Goal: Transaction & Acquisition: Purchase product/service

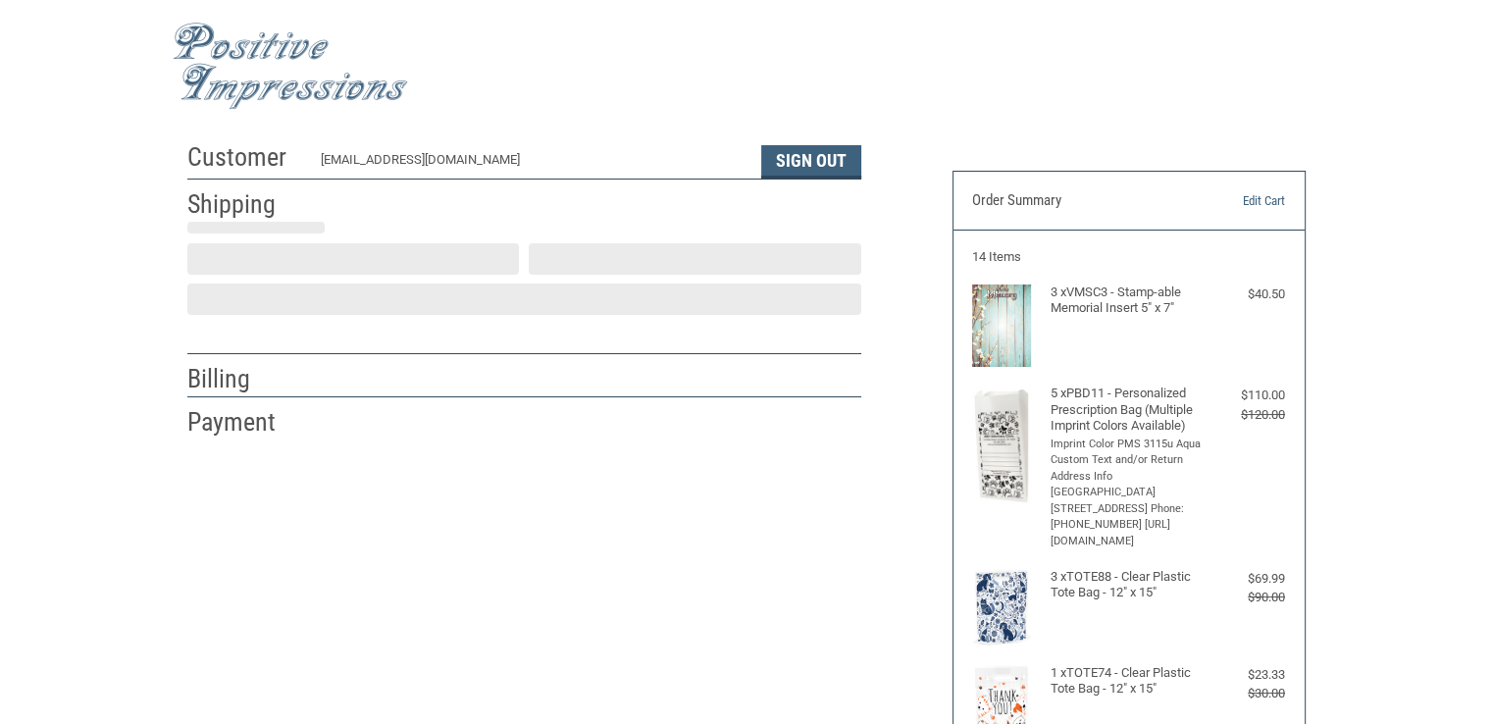
select select "US"
select select "NC"
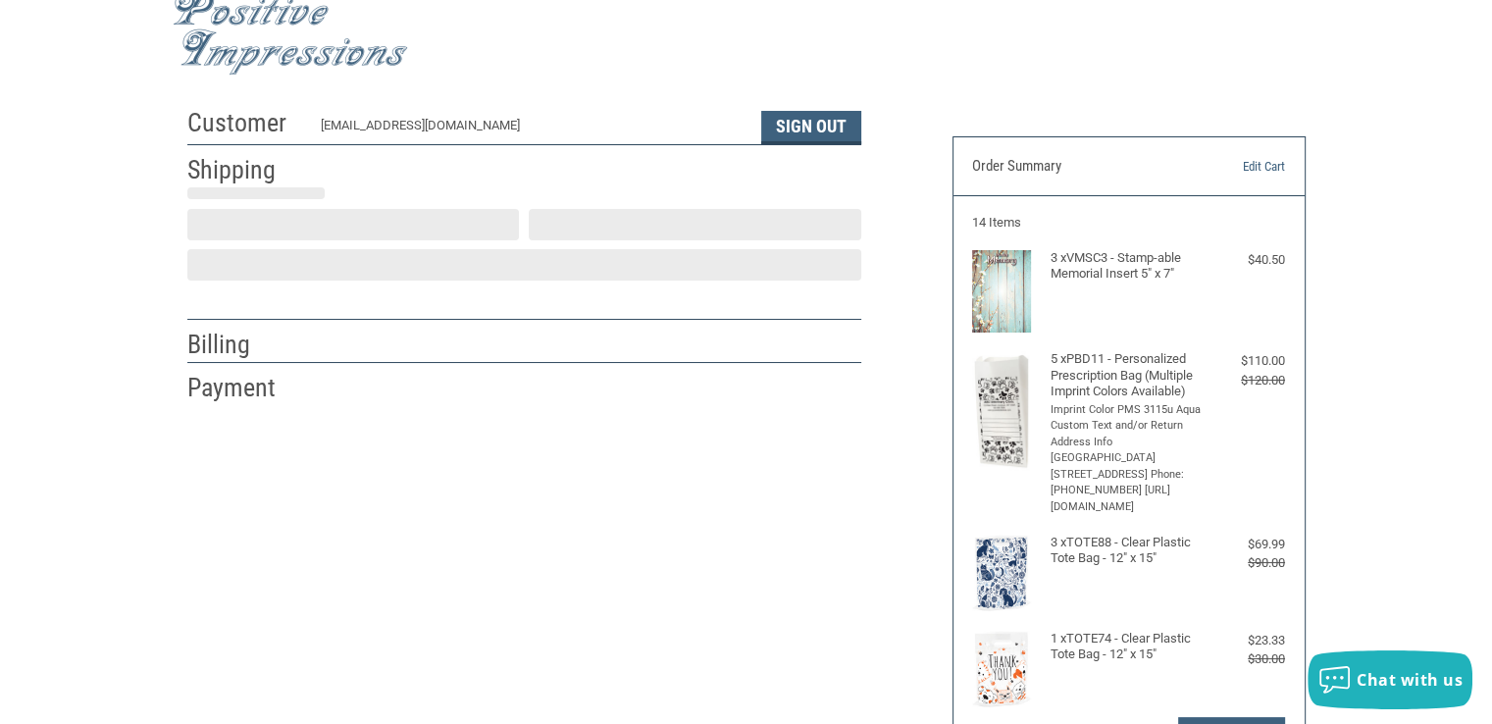
type input "[GEOGRAPHIC_DATA]"
select select "NC"
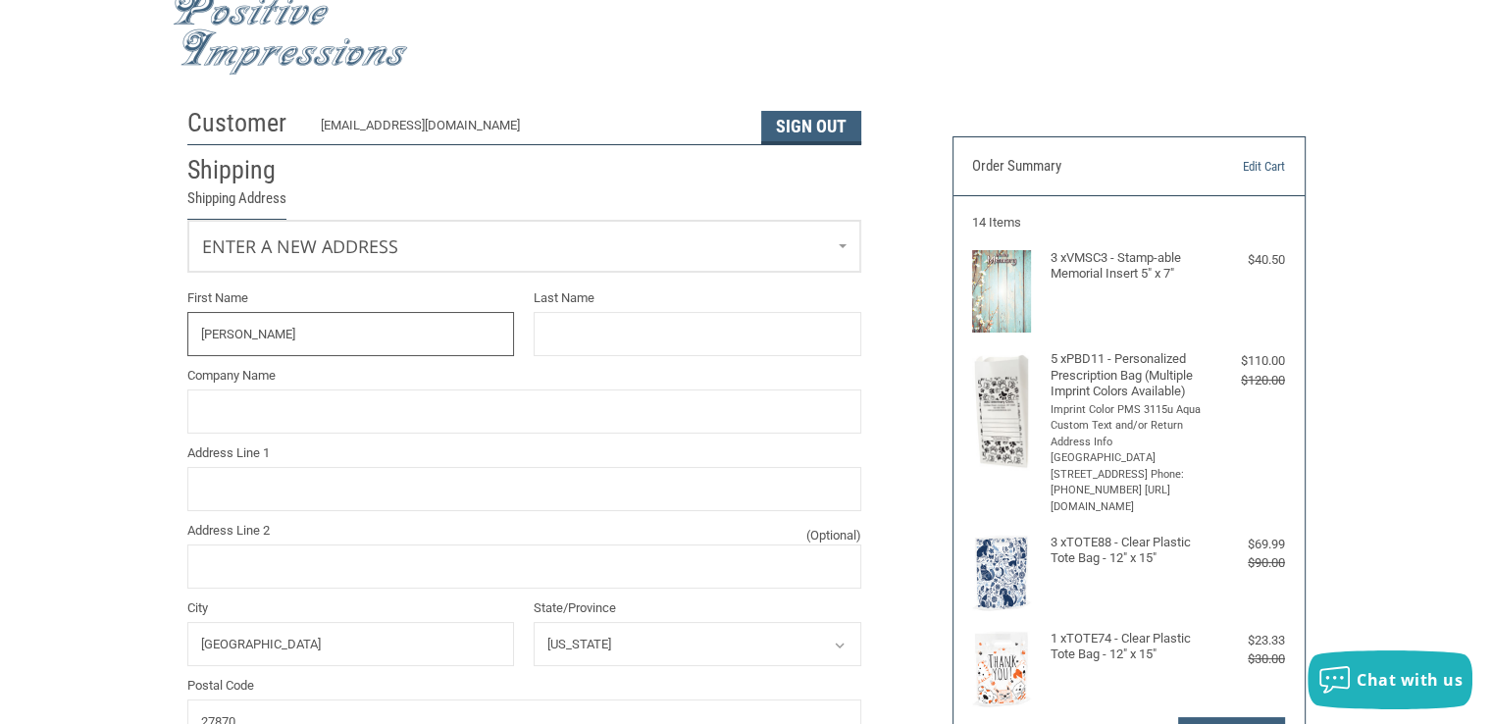
type input "[PERSON_NAME]"
type input "[GEOGRAPHIC_DATA]"
type input "[STREET_ADDRESS]"
type input "PO Box 158"
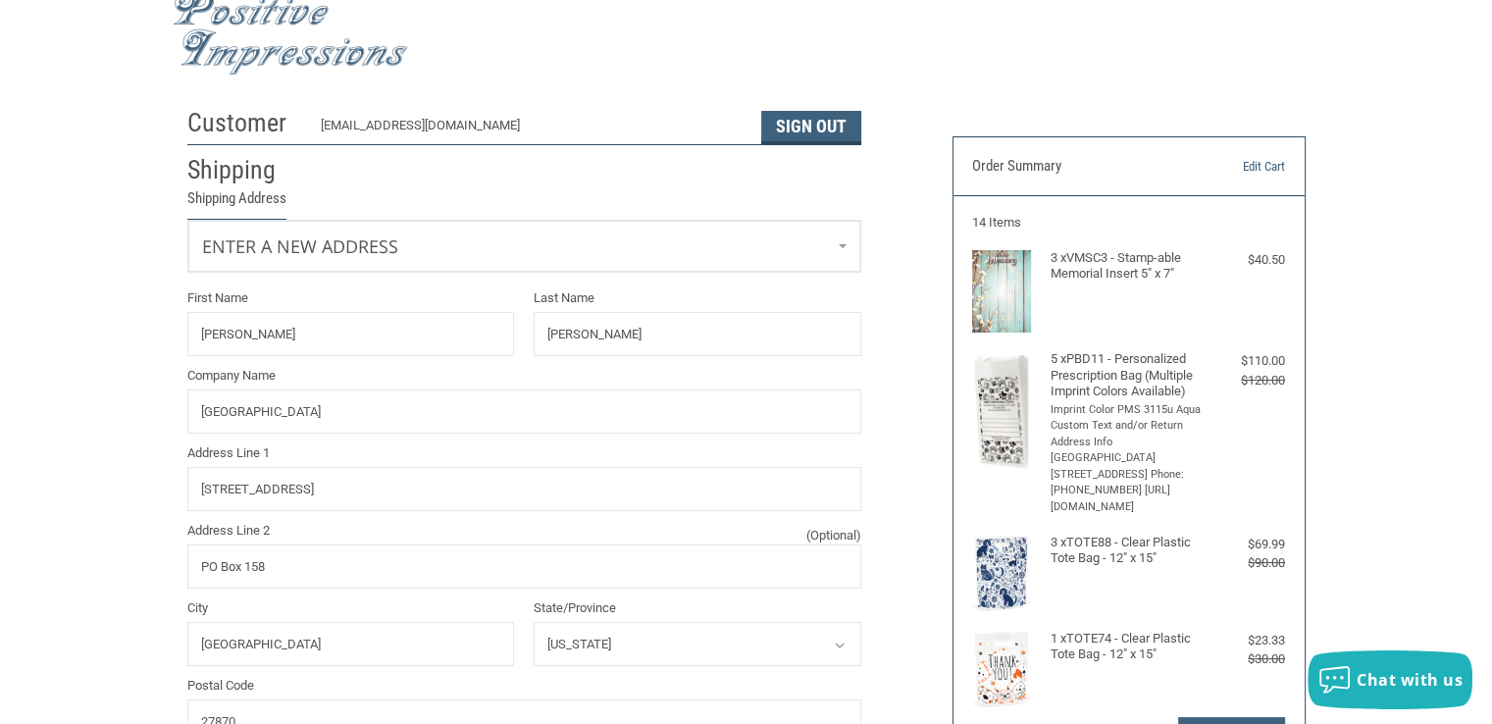
type input "2523081882"
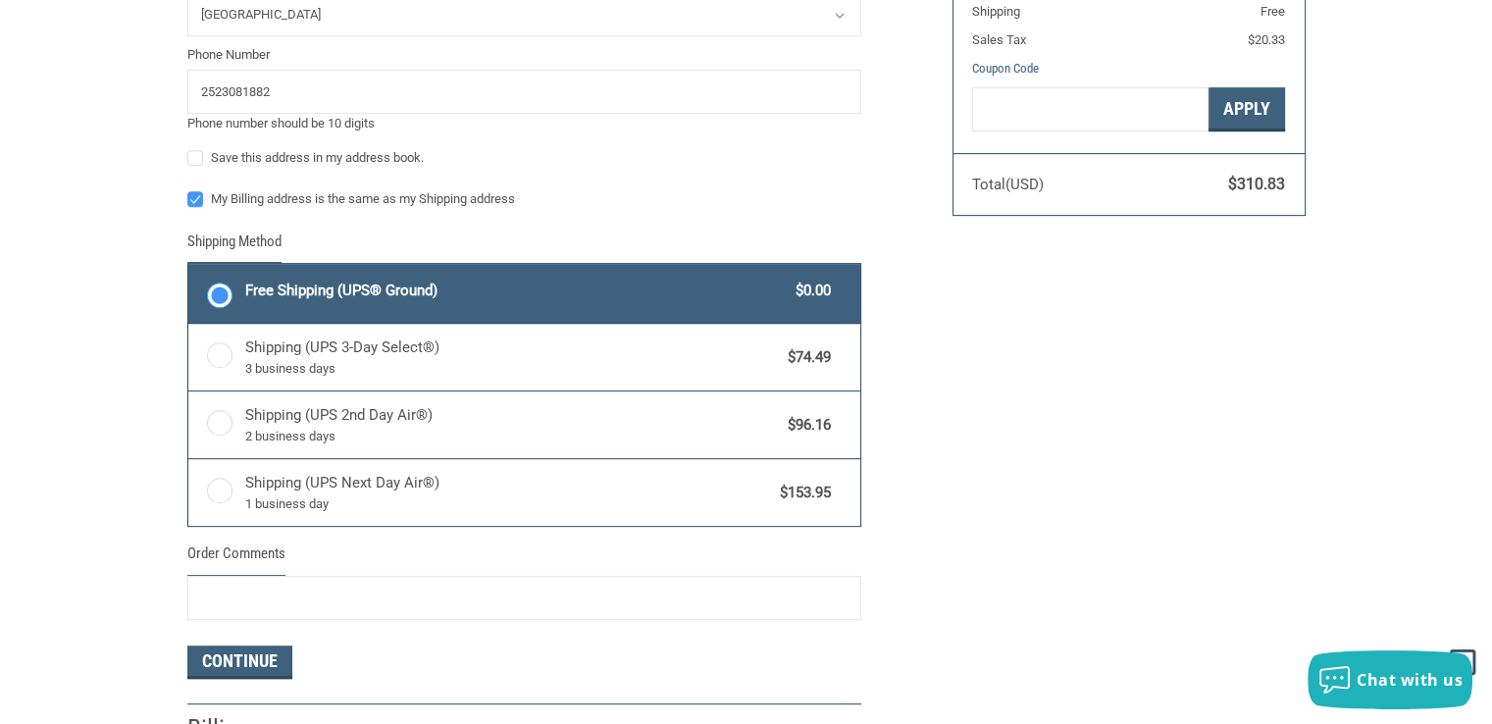
scroll to position [950, 0]
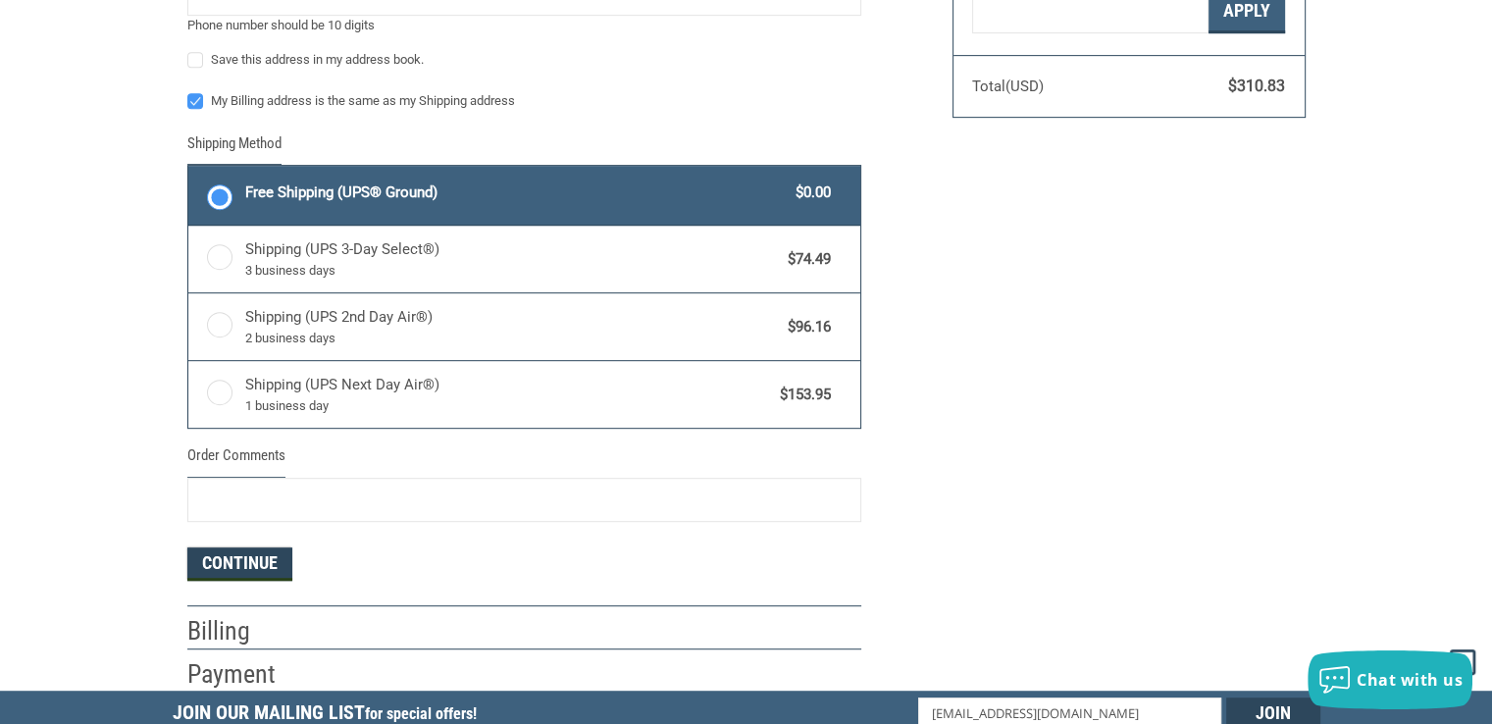
click at [243, 555] on button "Continue" at bounding box center [239, 563] width 105 height 33
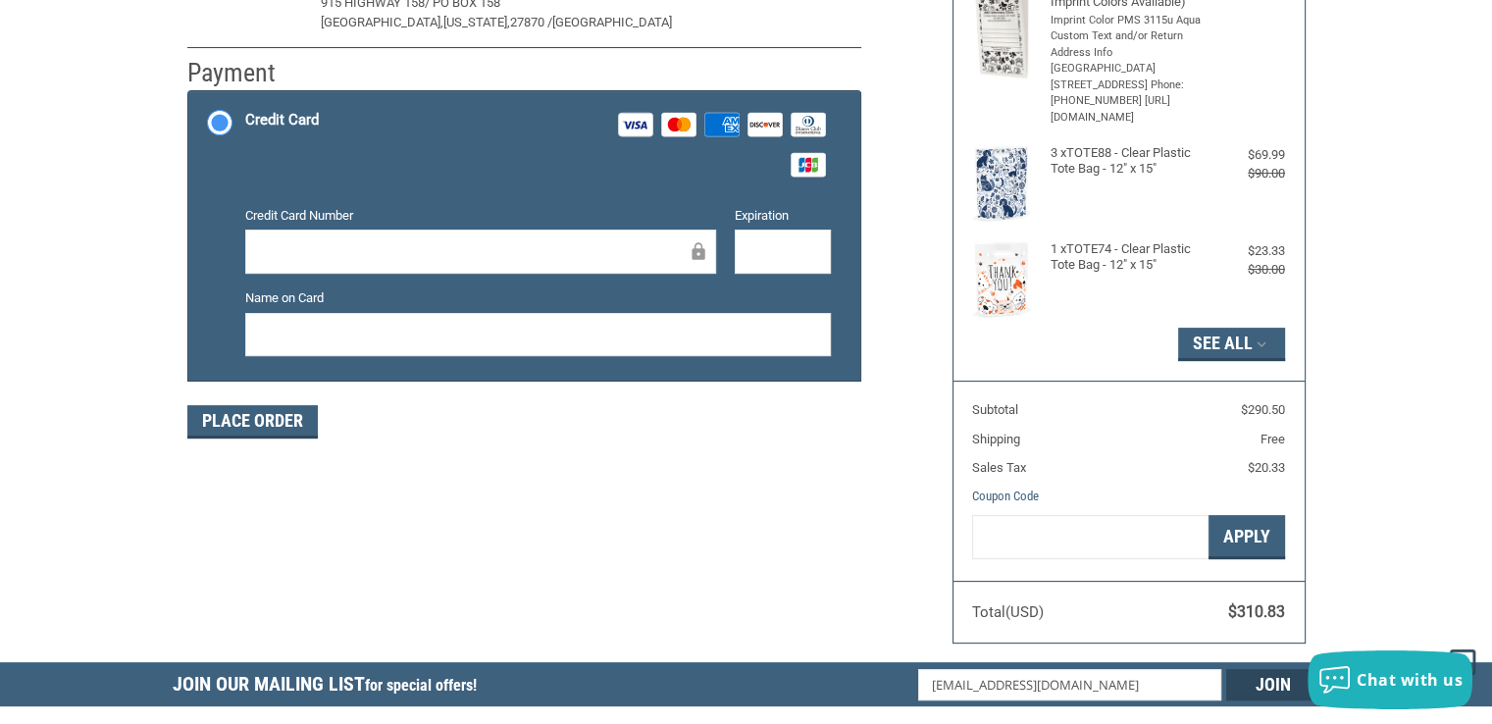
scroll to position [522, 0]
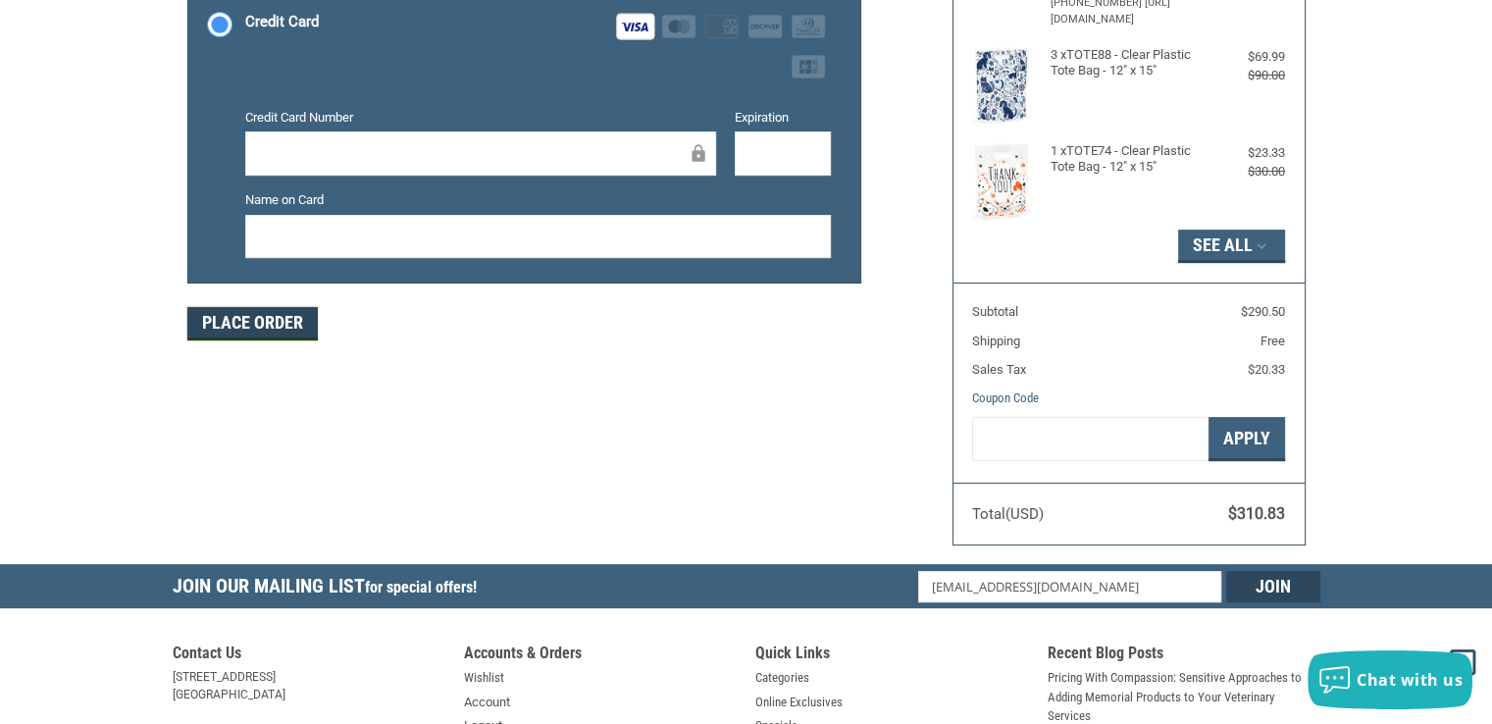
click at [235, 320] on button "Place Order" at bounding box center [252, 323] width 130 height 33
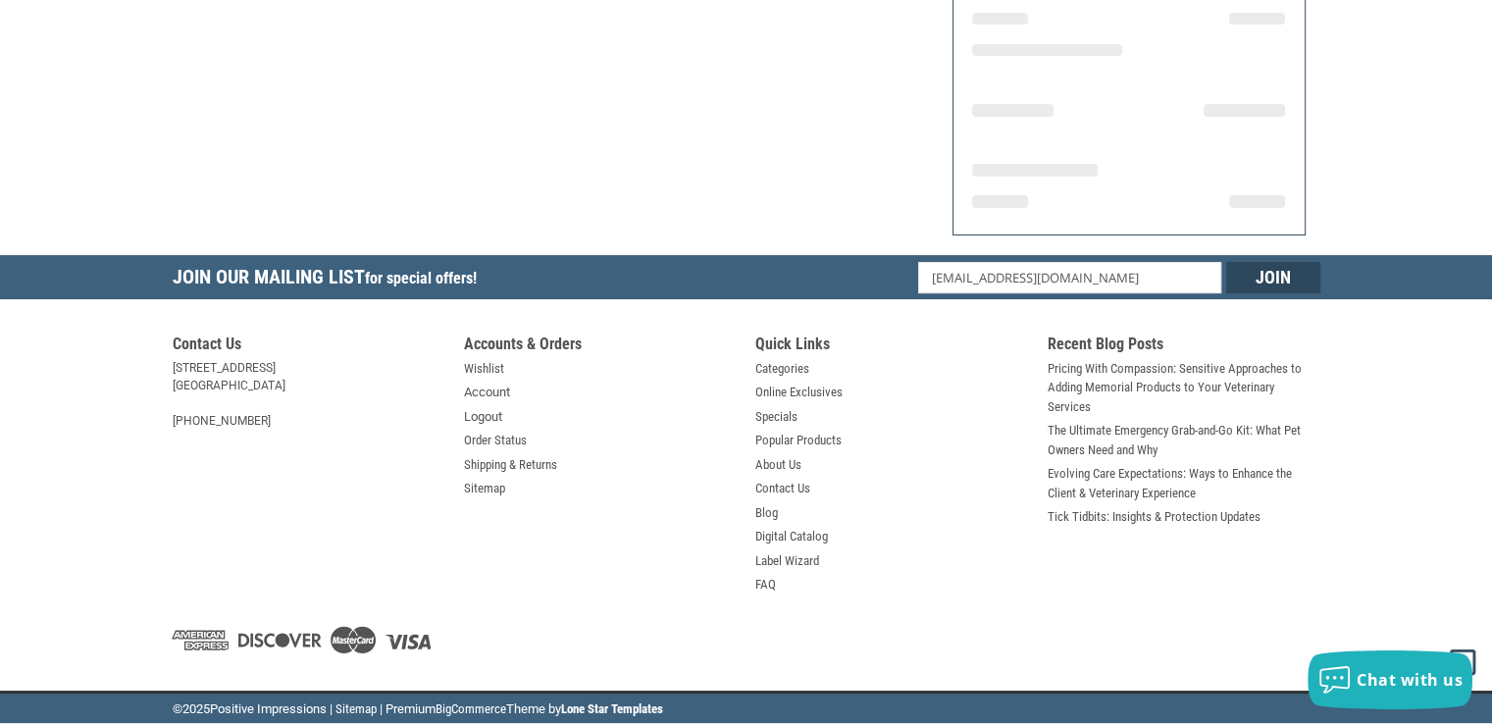
scroll to position [405, 0]
